Goal: Task Accomplishment & Management: Manage account settings

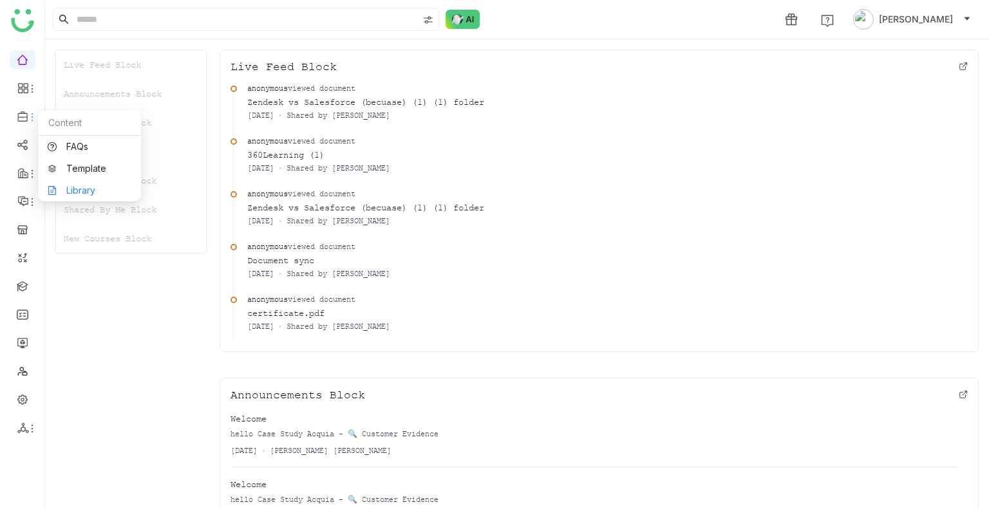
click at [64, 190] on link "Library" at bounding box center [90, 190] width 84 height 9
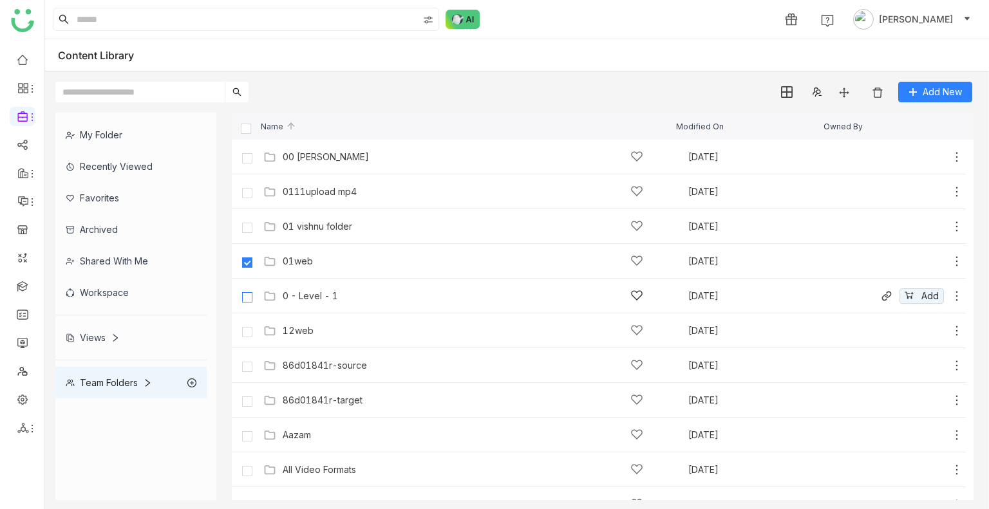
click at [247, 290] on label at bounding box center [247, 296] width 26 height 31
click at [247, 326] on label at bounding box center [247, 330] width 26 height 31
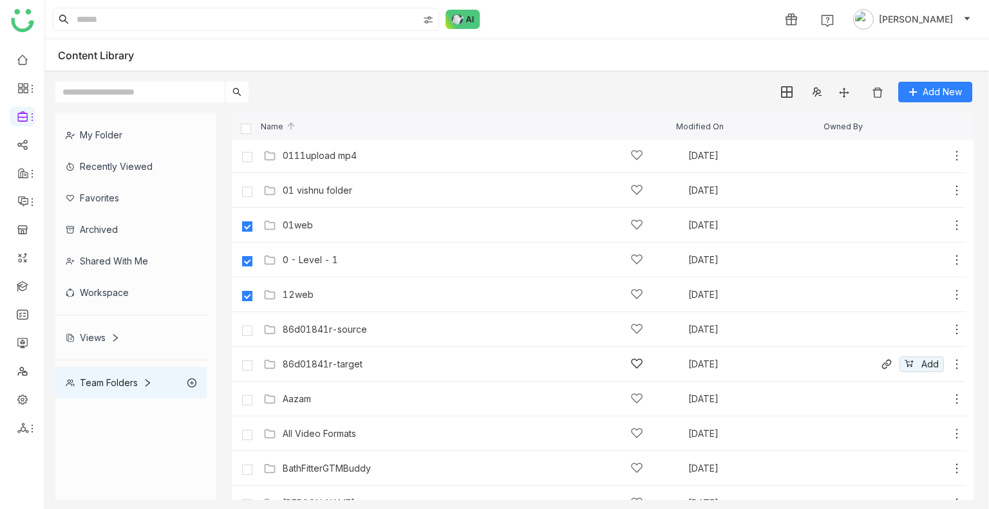
scroll to position [129, 0]
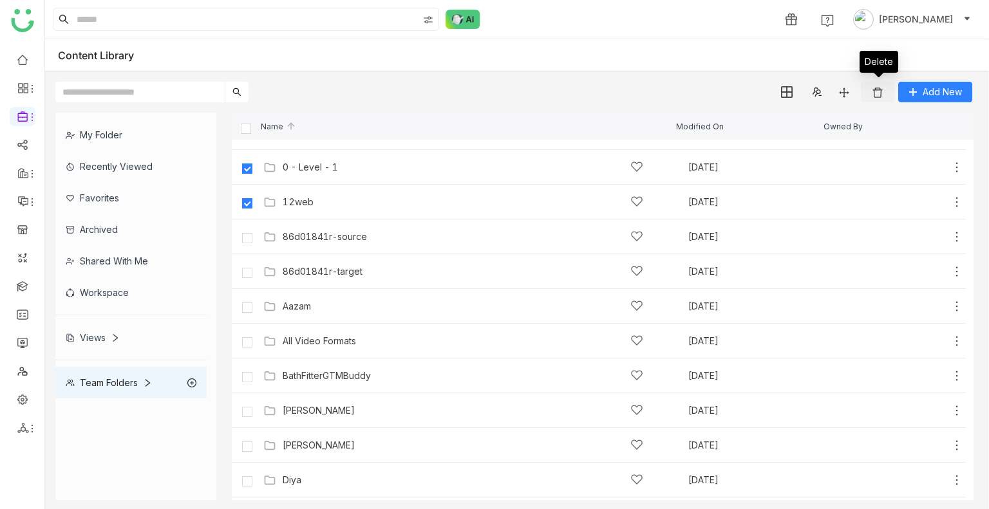
click at [873, 98] on img at bounding box center [877, 92] width 13 height 13
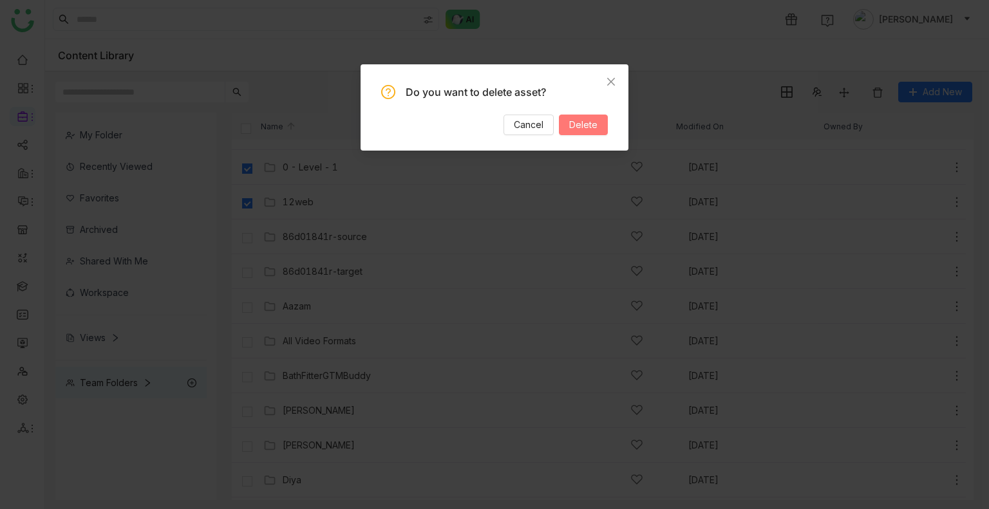
click at [597, 127] on span "Delete" at bounding box center [583, 125] width 28 height 14
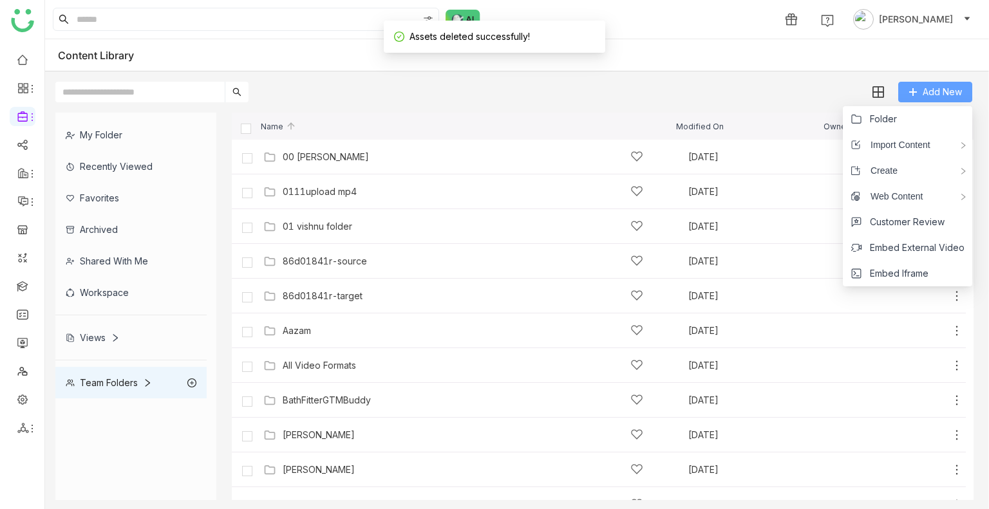
click at [926, 87] on span "Add New" at bounding box center [942, 92] width 39 height 14
click at [878, 117] on span "Folder" at bounding box center [883, 119] width 27 height 14
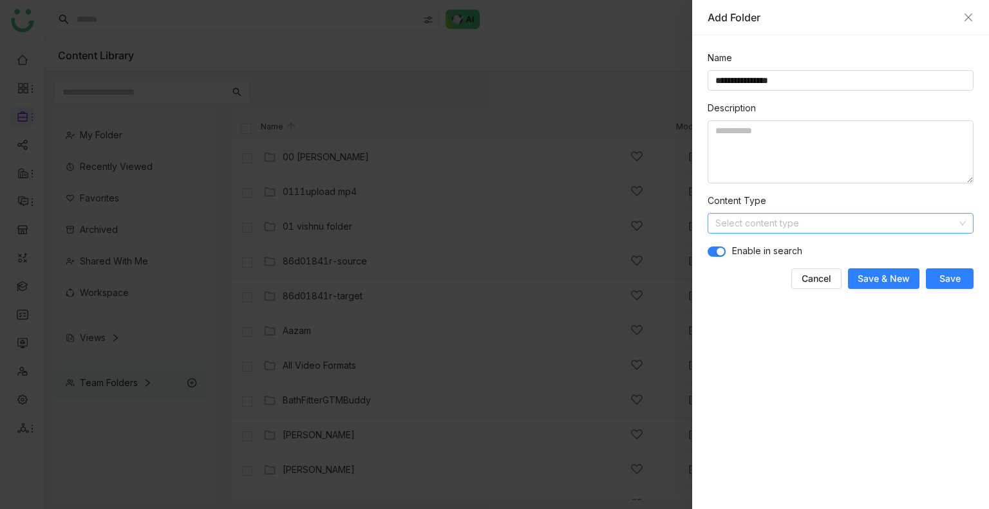
type input "**********"
click at [736, 223] on input at bounding box center [835, 223] width 241 height 19
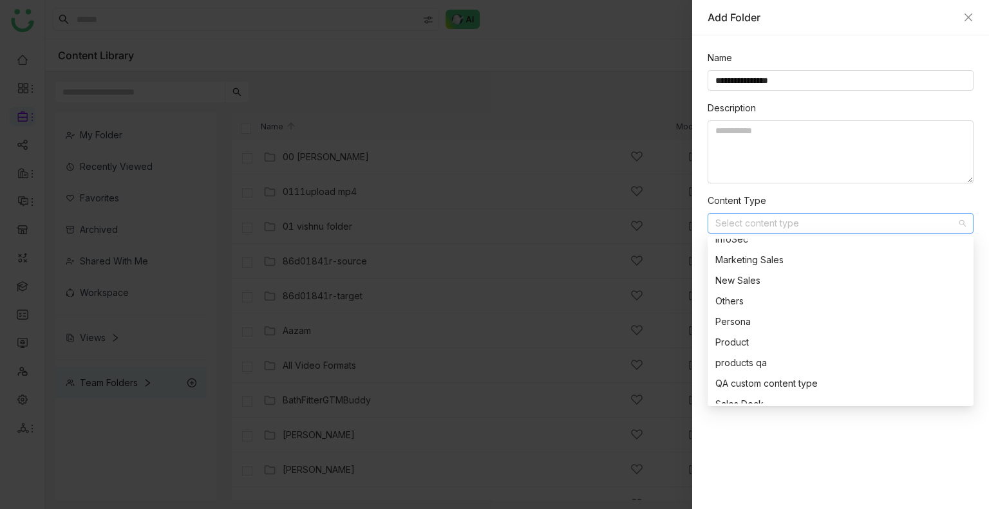
scroll to position [193, 0]
click at [774, 330] on div "QA custom content type" at bounding box center [836, 324] width 243 height 14
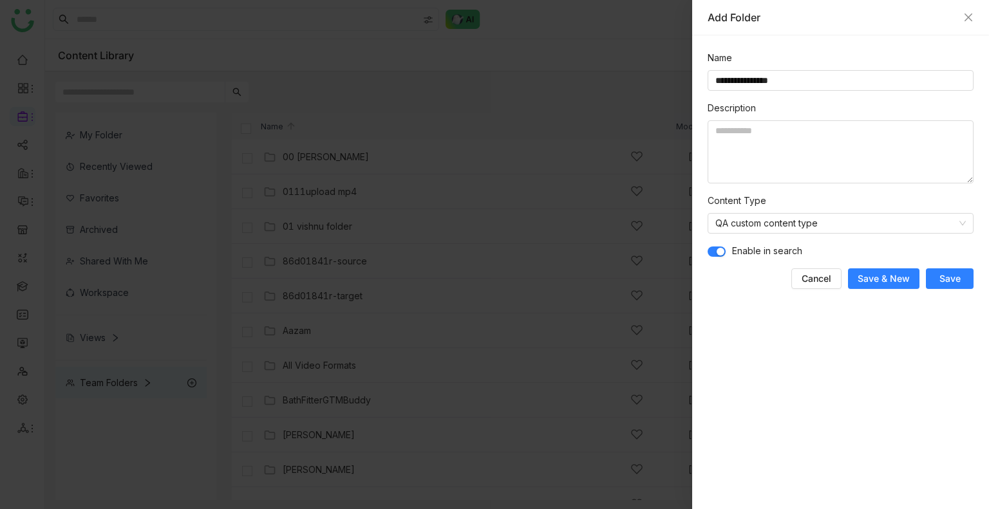
click at [961, 276] on button "Save" at bounding box center [950, 278] width 48 height 21
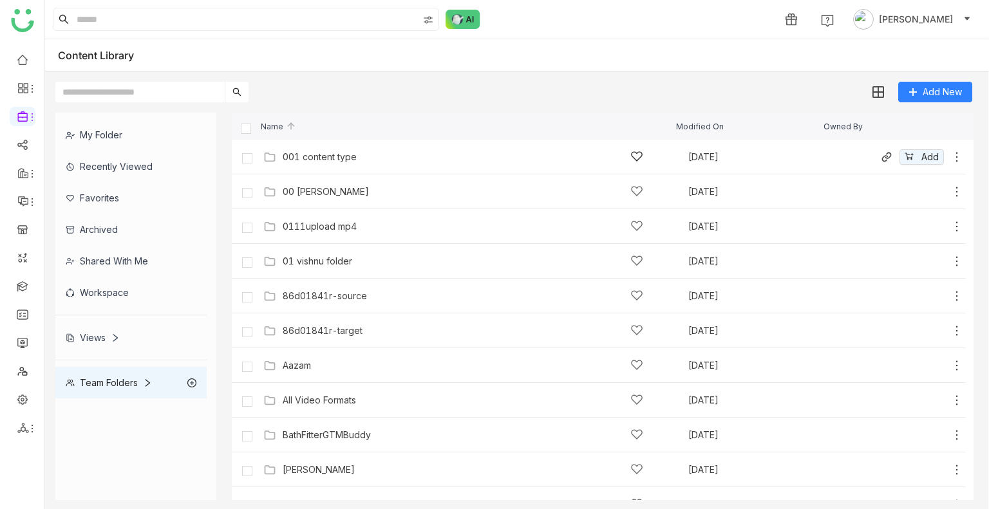
click at [332, 162] on div "001 content type" at bounding box center [320, 157] width 74 height 10
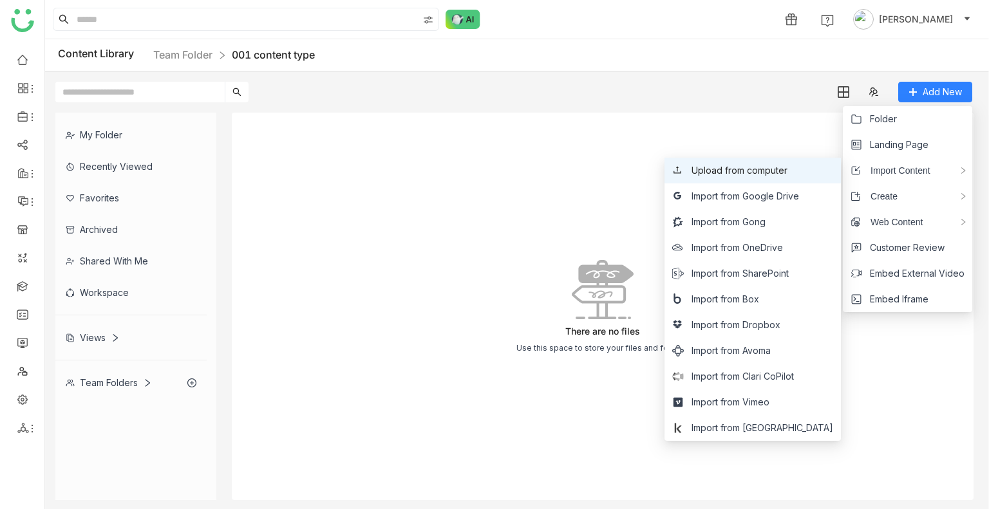
click at [829, 172] on li "Upload from computer" at bounding box center [752, 171] width 176 height 26
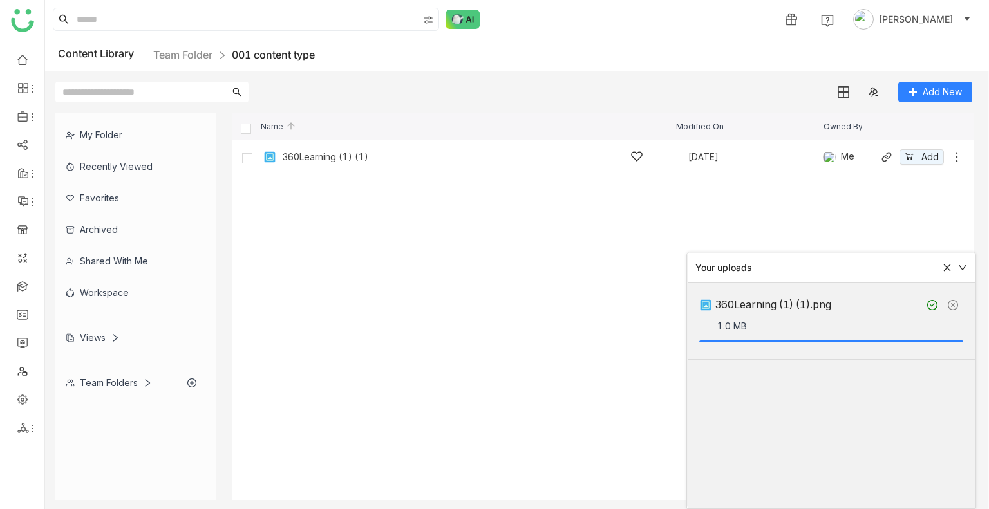
click at [315, 164] on div "360Learning (1) (1) [DATE] Me Add" at bounding box center [611, 157] width 703 height 20
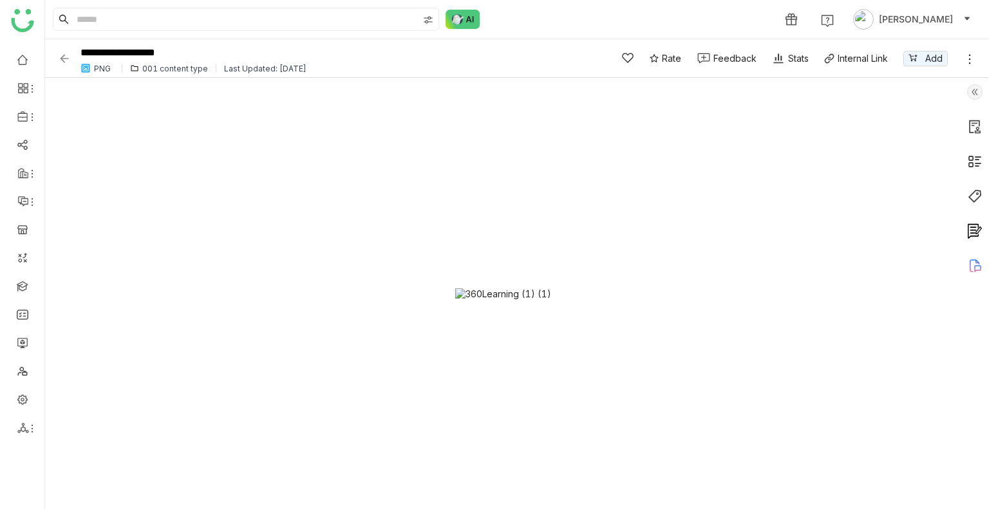
click at [977, 91] on img at bounding box center [974, 91] width 15 height 15
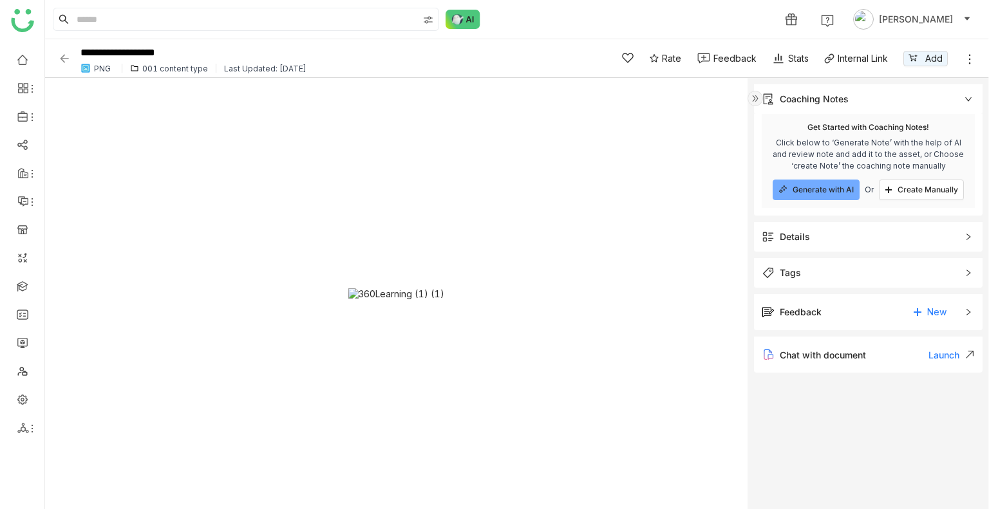
click at [829, 236] on span "Details" at bounding box center [859, 237] width 195 height 14
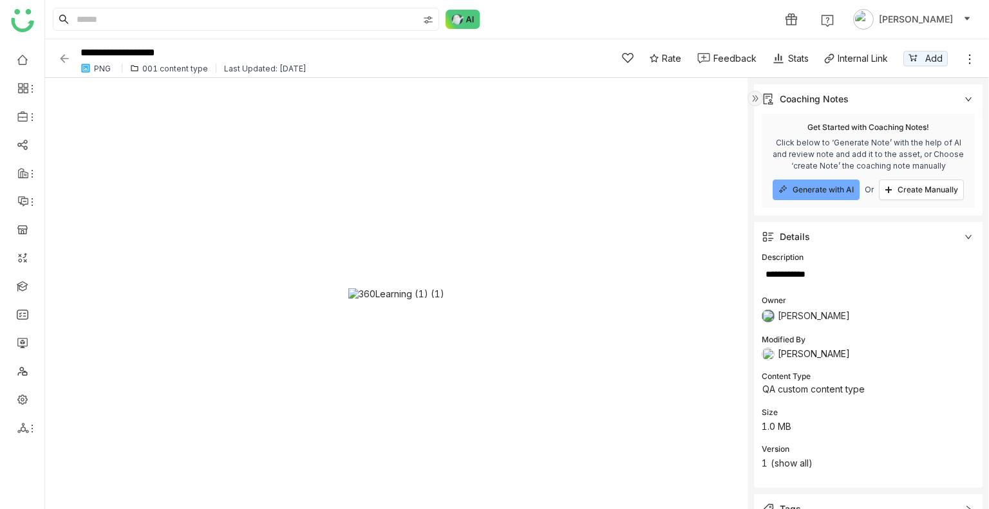
click at [66, 57] on img at bounding box center [64, 58] width 13 height 13
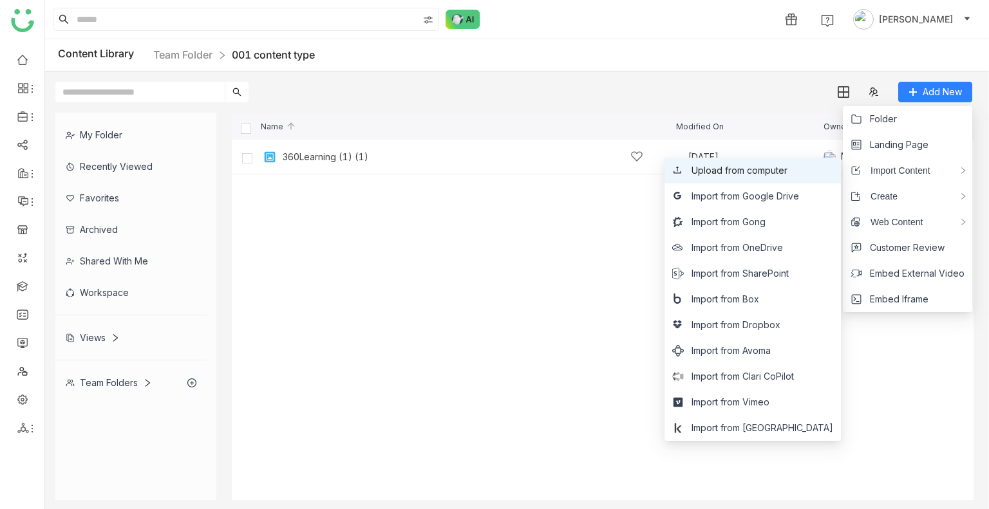
click at [787, 175] on span "Upload from computer" at bounding box center [739, 171] width 96 height 14
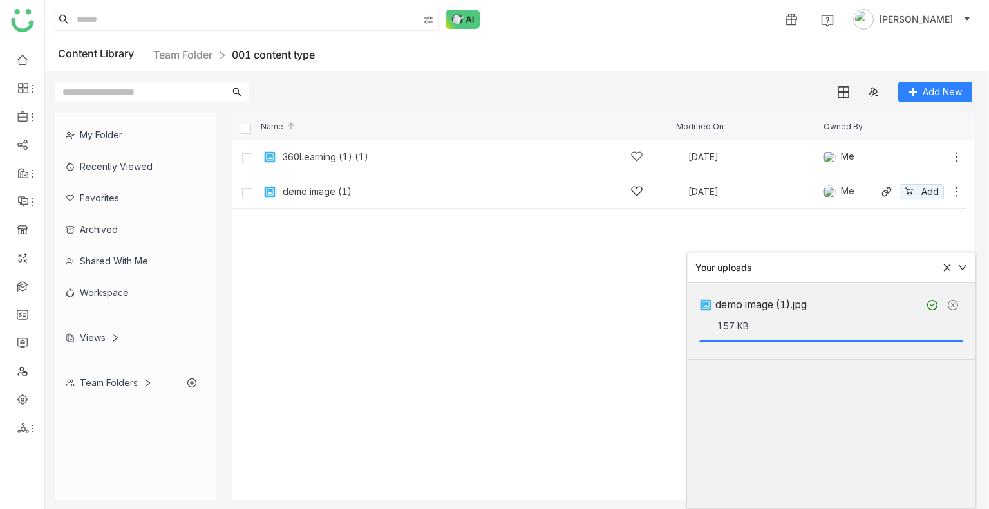
click at [324, 192] on div "demo image (1)" at bounding box center [317, 192] width 69 height 10
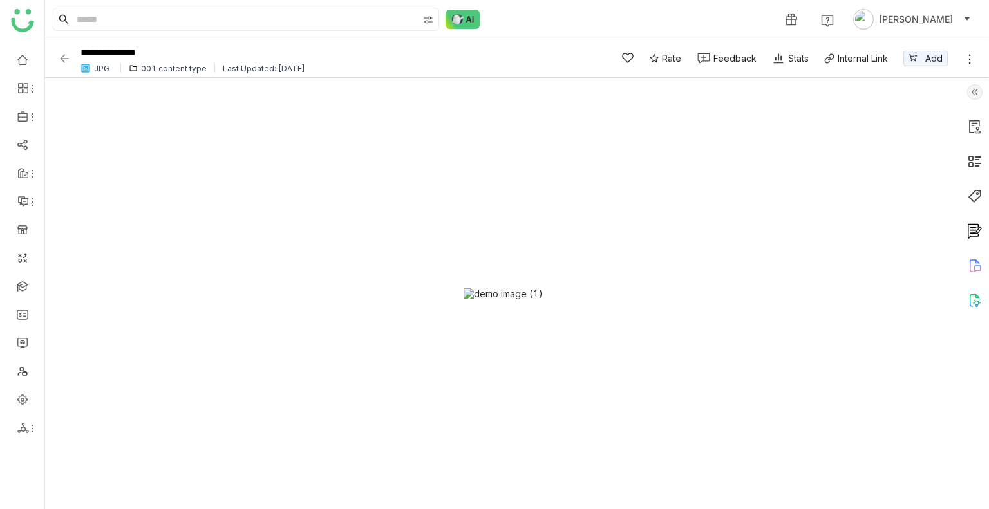
click at [982, 91] on img at bounding box center [974, 91] width 15 height 15
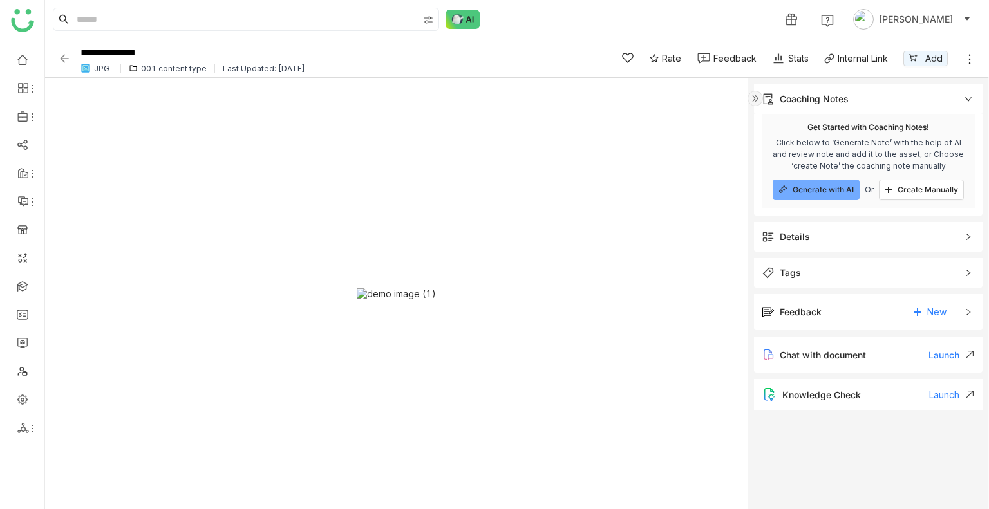
click at [839, 239] on span "Details" at bounding box center [859, 237] width 195 height 14
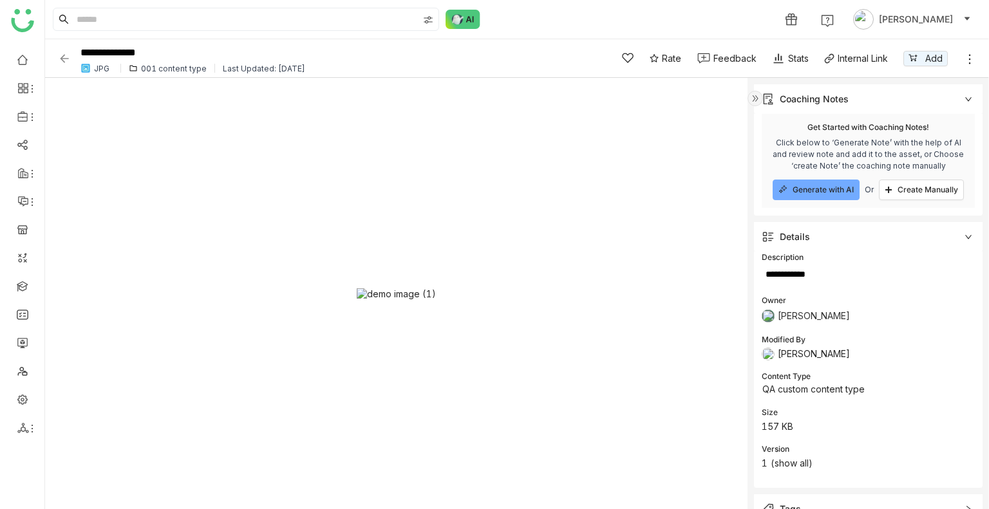
click at [68, 59] on img at bounding box center [64, 58] width 13 height 13
